Goal: Use online tool/utility: Utilize a website feature to perform a specific function

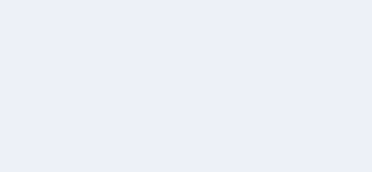
click at [180, 51] on html at bounding box center [186, 86] width 372 height 172
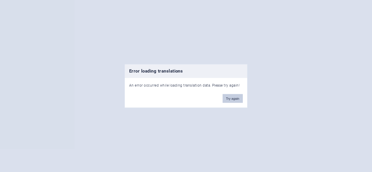
click at [232, 98] on button "Try again" at bounding box center [233, 98] width 20 height 9
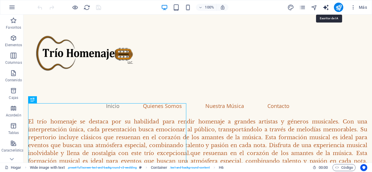
click at [326, 8] on icon "generador de texto" at bounding box center [325, 7] width 7 height 7
select select "English"
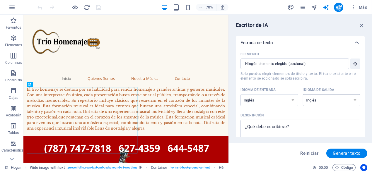
click at [325, 97] on select "albanés árabe [PERSON_NAME] azerbaiyano [PERSON_NAME] bielorruso bengalí Bhojpu…" at bounding box center [332, 100] width 58 height 12
select select "Spanish"
click at [303, 94] on select "albanés árabe [PERSON_NAME] azerbaiyano [PERSON_NAME] bielorruso bengalí Bhojpu…" at bounding box center [332, 100] width 58 height 12
click at [268, 102] on select "albanés árabe [PERSON_NAME] azerbaiyano [PERSON_NAME] bielorruso bengalí Bhojpu…" at bounding box center [269, 100] width 58 height 12
select select "Spanish"
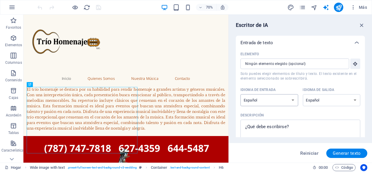
click at [240, 94] on select "albanés árabe [PERSON_NAME] azerbaiyano [PERSON_NAME] bielorruso bengalí Bhojpu…" at bounding box center [269, 100] width 58 height 12
type textarea "x"
click at [272, 131] on textarea "Descripción x ​" at bounding box center [300, 132] width 114 height 19
type textarea "s"
type textarea "x"
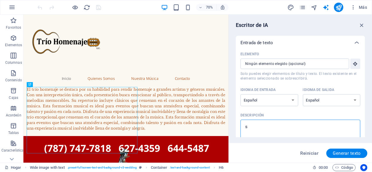
type textarea "sl"
type textarea "x"
type textarea "slo"
type textarea "x"
type textarea "slog"
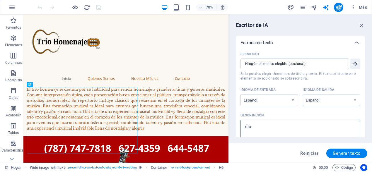
type textarea "x"
type textarea "sloga"
type textarea "x"
type textarea "slogan"
type textarea "x"
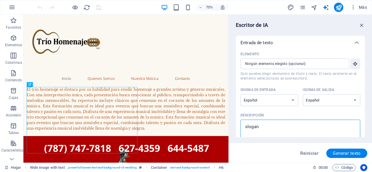
type textarea "slogan"
type textarea "x"
type textarea "slogan p"
type textarea "x"
type textarea "slogan pa"
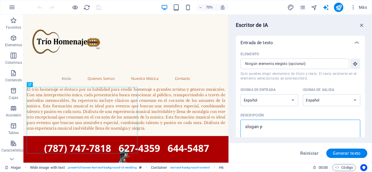
type textarea "x"
type textarea "slogan par"
type textarea "x"
type textarea "slogan para"
type textarea "x"
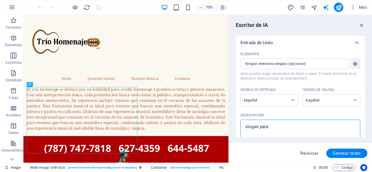
type textarea "slogan para"
type textarea "x"
type textarea "slogan para t"
type textarea "x"
type textarea "slogan para tr"
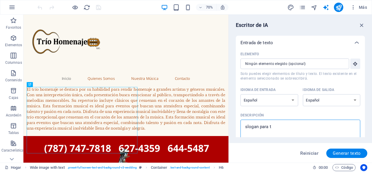
type textarea "x"
type textarea "slogan para tri"
type textarea "x"
type textarea "slogan para trio"
type textarea "x"
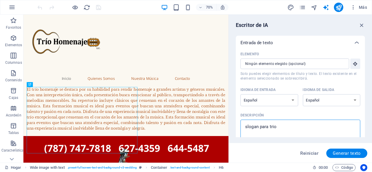
type textarea "slogan para trio"
type textarea "x"
type textarea "slogan para trio h"
type textarea "x"
type textarea "slogan para trio ho"
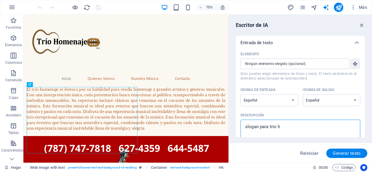
type textarea "x"
type textarea "slogan para trio hom"
type textarea "x"
type textarea "slogan para trio home"
type textarea "x"
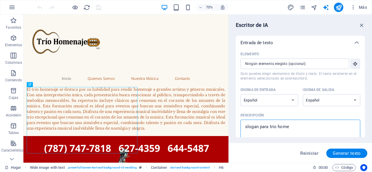
type textarea "slogan para trio homen"
type textarea "x"
type textarea "slogan para trio homena"
type textarea "x"
type textarea "slogan para trio homenaj"
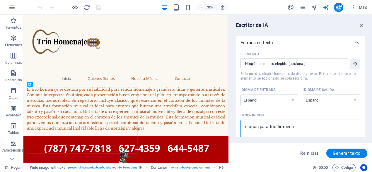
type textarea "x"
type textarea "slogan para trio homenaje"
type textarea "x"
type textarea "slogan para trio homenaje"
click at [343, 154] on font "Generar texto" at bounding box center [347, 153] width 28 height 5
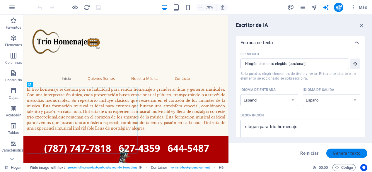
type textarea "x"
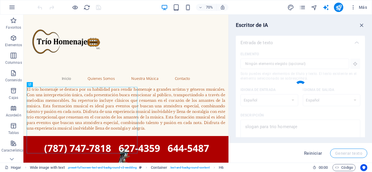
type textarea "x"
type textarea ""Déjate llevar por la emoción de la música. Con cada acorde, el Trío Homenaje r…"
type textarea "x"
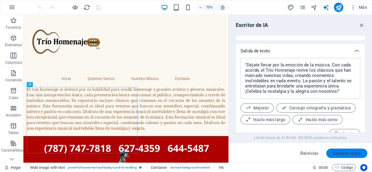
scroll to position [233, 0]
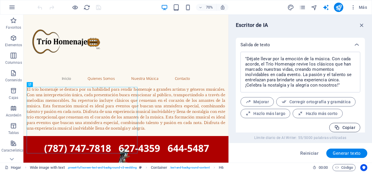
click at [344, 125] on font "Copiar" at bounding box center [348, 127] width 13 height 5
type textarea "x"
click at [306, 111] on font "Hazlo más corto" at bounding box center [322, 113] width 32 height 5
type textarea "x"
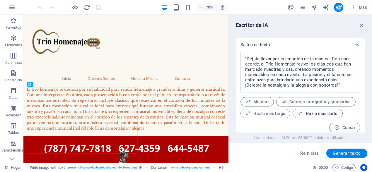
type textarea "x"
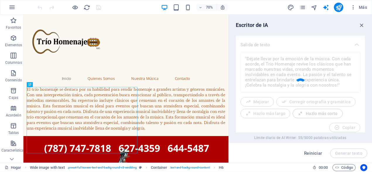
type textarea "x"
type textarea "Vive la emoción de la música con el Trío Homenaje, que revive clásicos inolvida…"
type textarea "x"
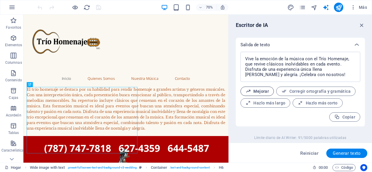
click at [264, 89] on font "Mejorar" at bounding box center [261, 91] width 16 height 5
type textarea "x"
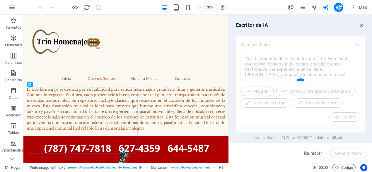
type textarea "x"
type textarea "Vive la emoción de la música con el Trío Homenaje, que revive clásicos inolvida…"
type textarea "x"
